Goal: Browse casually

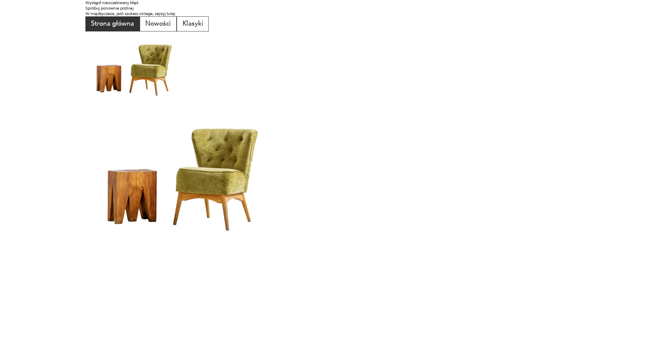
click at [116, 26] on button "Strona główna" at bounding box center [112, 23] width 54 height 15
